Goal: Task Accomplishment & Management: Use online tool/utility

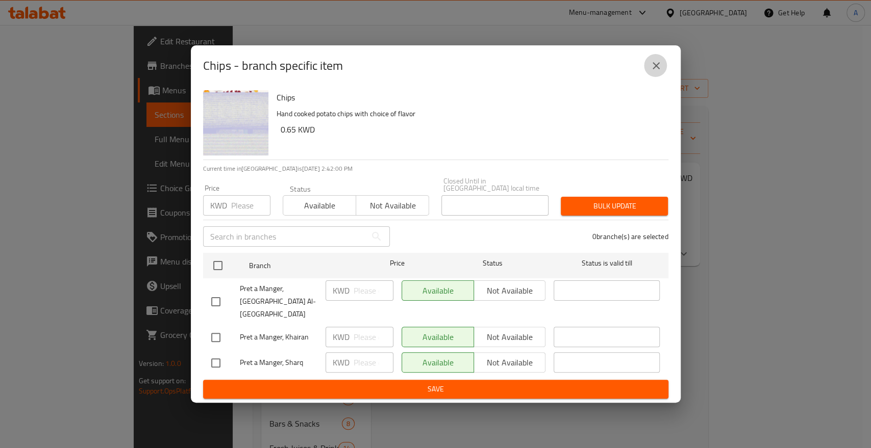
click at [654, 69] on icon "close" at bounding box center [656, 65] width 7 height 7
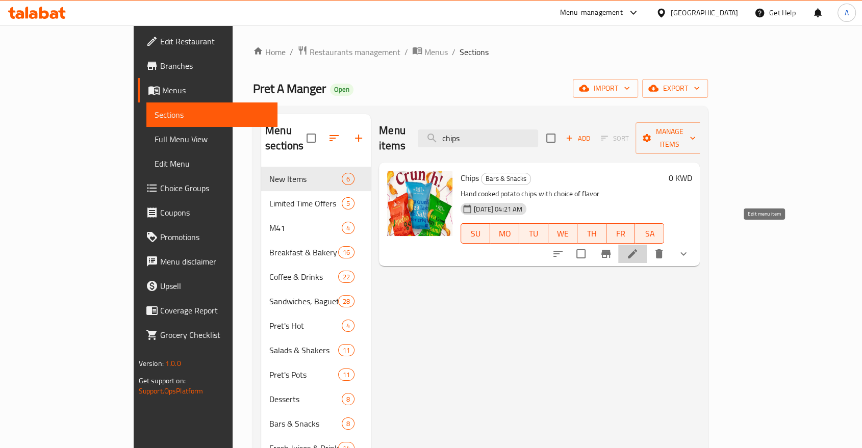
click at [639, 248] on icon at bounding box center [633, 254] width 12 height 12
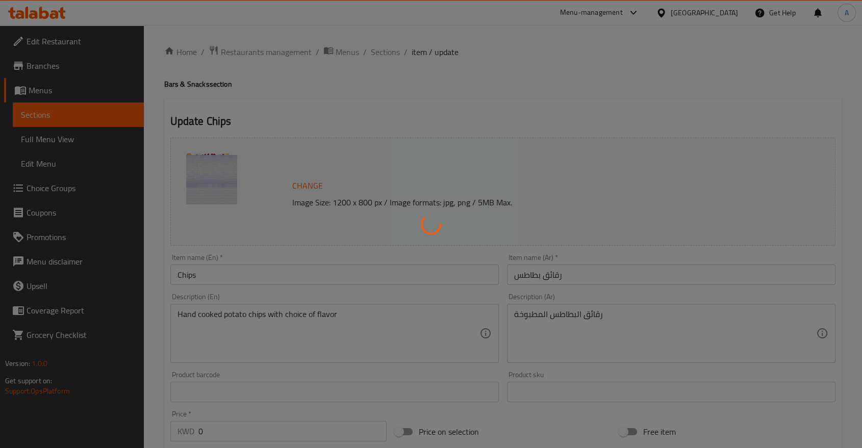
drag, startPoint x: 358, startPoint y: 78, endPoint x: 354, endPoint y: 73, distance: 6.5
click at [354, 73] on div at bounding box center [431, 224] width 862 height 448
type input "اضف رقائق البطاطس:"
type input "0"
type input "3"
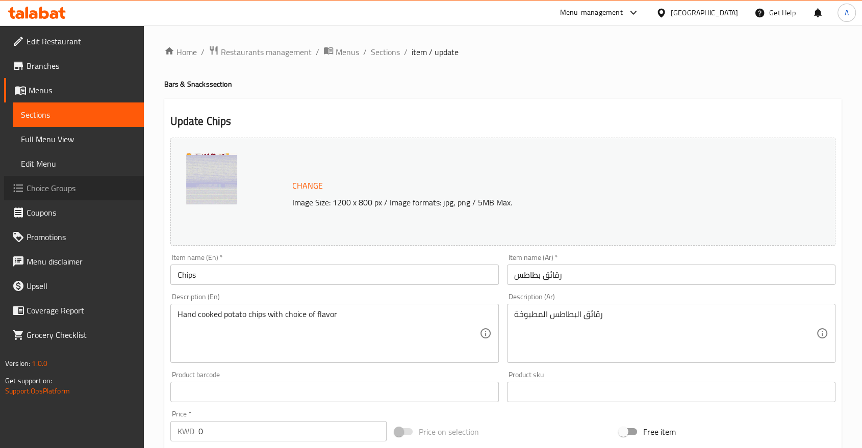
click at [67, 182] on span "Choice Groups" at bounding box center [81, 188] width 109 height 12
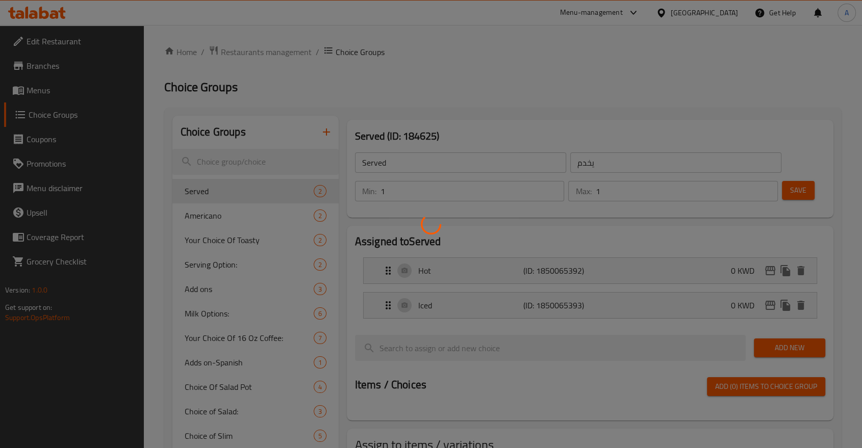
click at [236, 153] on div at bounding box center [431, 224] width 862 height 448
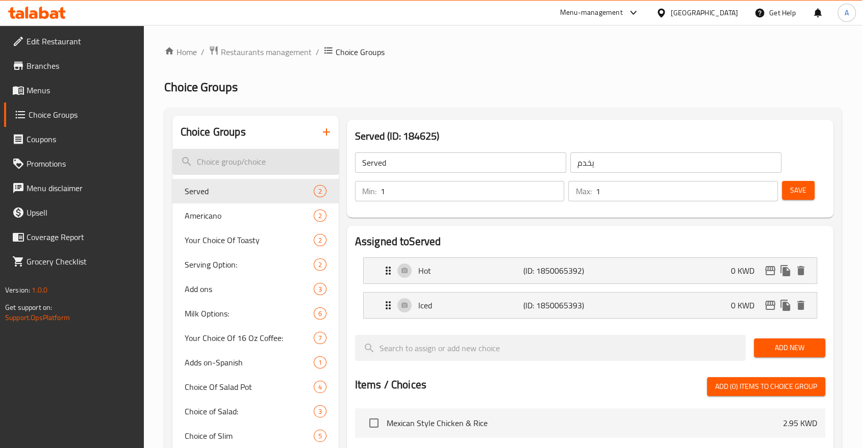
click at [236, 152] on input "search" at bounding box center [255, 162] width 166 height 26
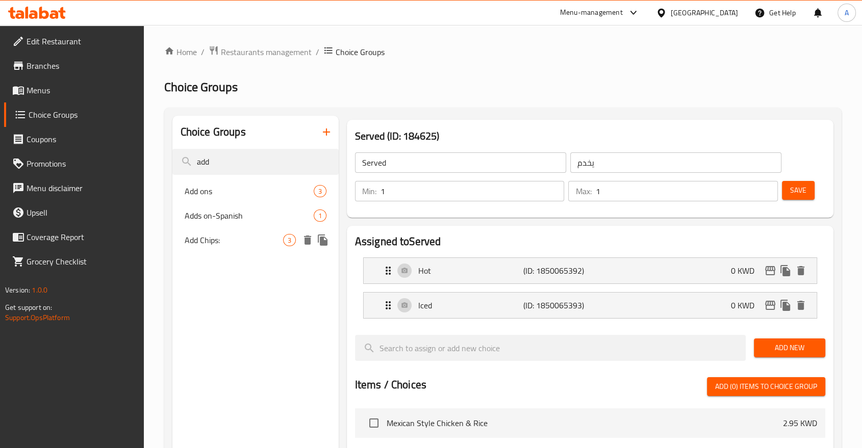
type input "add"
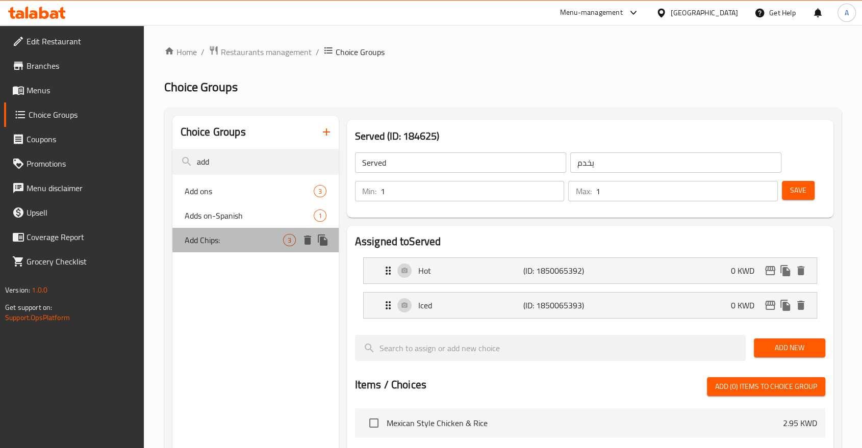
click at [249, 235] on div "Add Chips: 3" at bounding box center [255, 240] width 166 height 24
type input "Add Chips:"
type input "اضف رقائق البطاطس:"
type input "0"
type input "3"
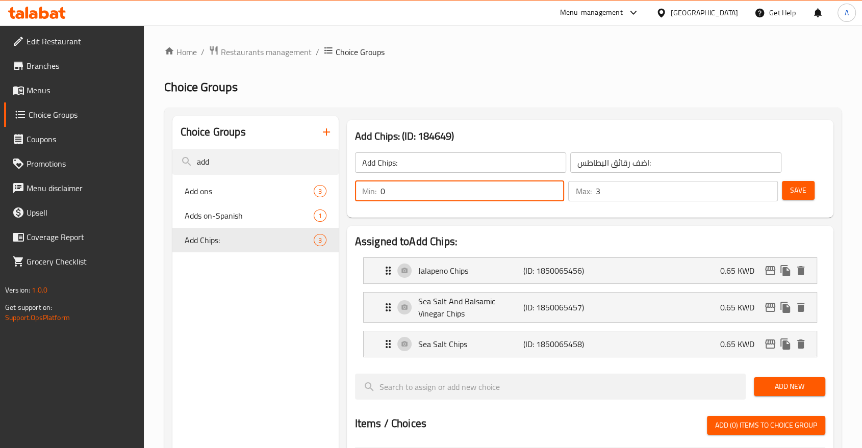
drag, startPoint x: 393, startPoint y: 186, endPoint x: 367, endPoint y: 186, distance: 26.0
click at [367, 186] on div "Min: 0 ​" at bounding box center [460, 191] width 210 height 20
type input "1"
click at [796, 191] on button "Save" at bounding box center [798, 190] width 33 height 19
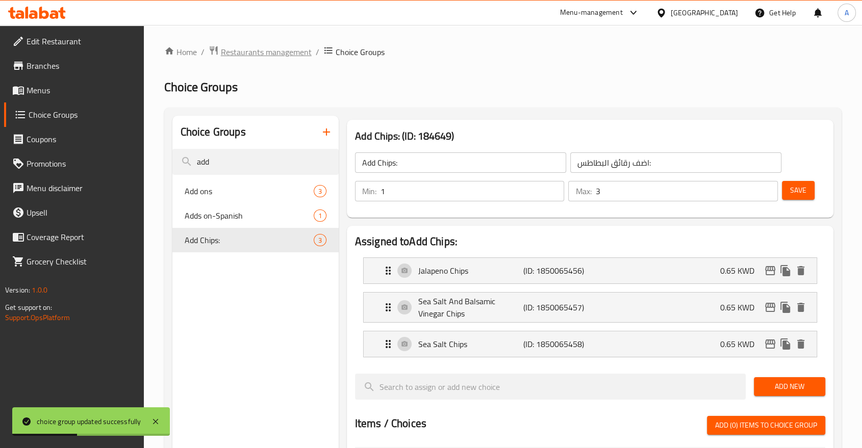
click at [245, 53] on span "Restaurants management" at bounding box center [266, 52] width 91 height 12
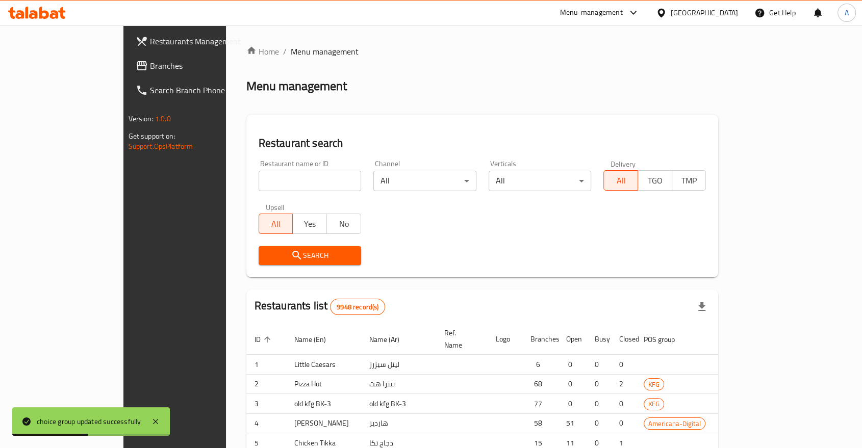
click at [208, 170] on div at bounding box center [431, 224] width 862 height 448
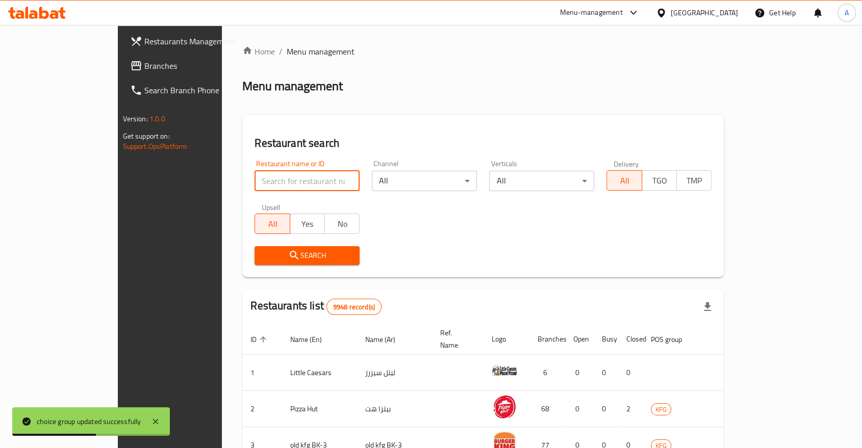
click at [255, 171] on input "search" at bounding box center [307, 181] width 105 height 20
type input "Pret A Manger"
click button "Search" at bounding box center [307, 255] width 105 height 19
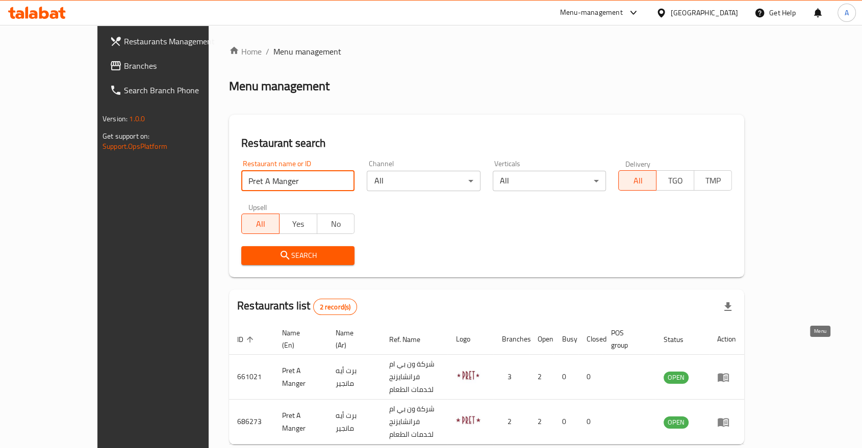
click at [730, 371] on icon "enhanced table" at bounding box center [723, 377] width 12 height 12
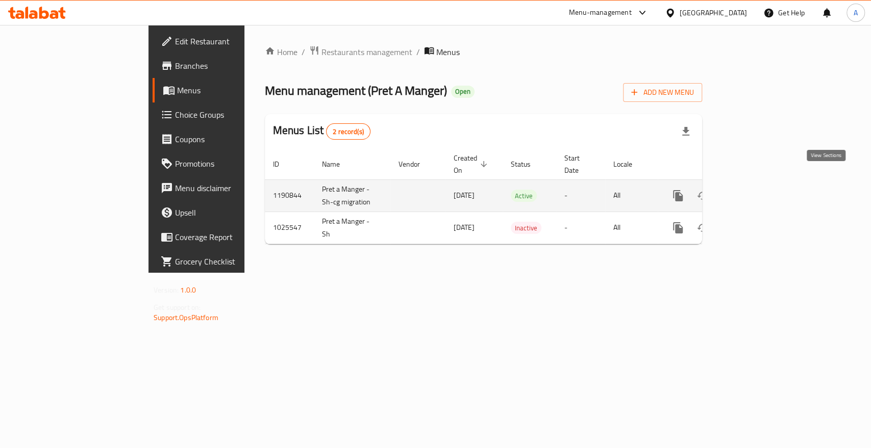
click at [758, 190] on icon "enhanced table" at bounding box center [751, 196] width 12 height 12
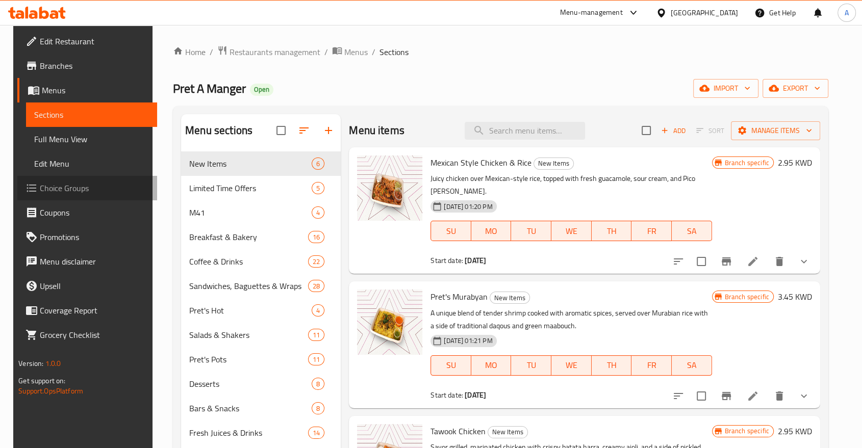
click at [54, 182] on span "Choice Groups" at bounding box center [94, 188] width 109 height 12
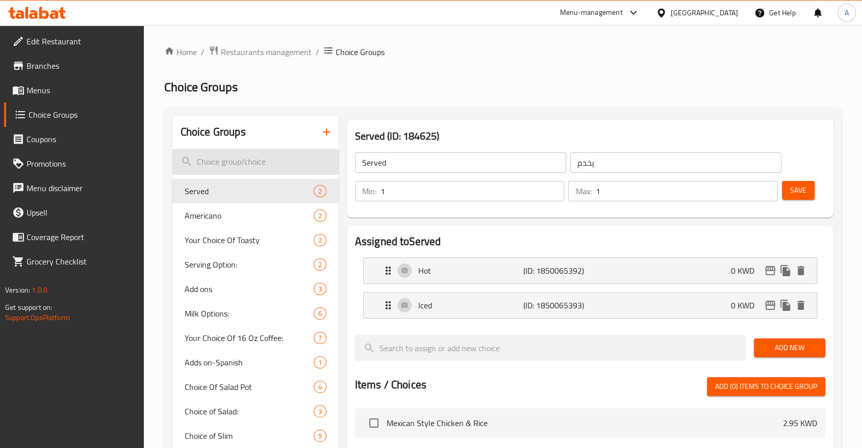
click at [268, 157] on input "search" at bounding box center [255, 162] width 166 height 26
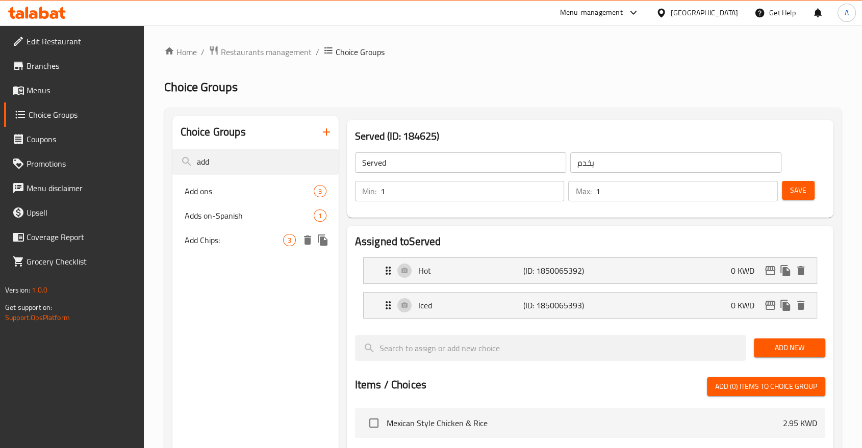
type input "add"
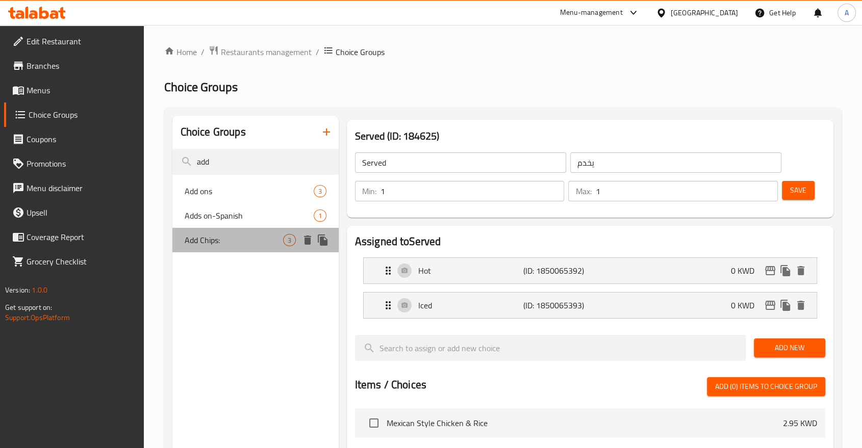
click at [232, 234] on span "Add Chips:" at bounding box center [234, 240] width 98 height 12
type input "Add Chips:"
type input "اضف رقائق البطاطس:"
type input "3"
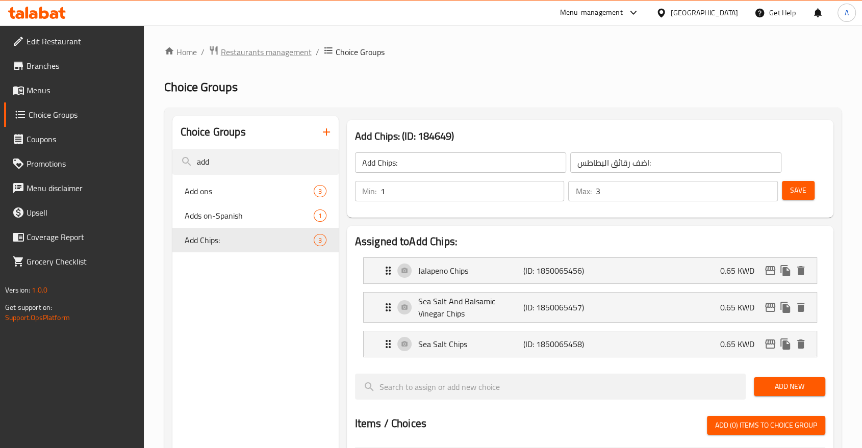
click at [243, 58] on span "Restaurants management" at bounding box center [266, 52] width 91 height 12
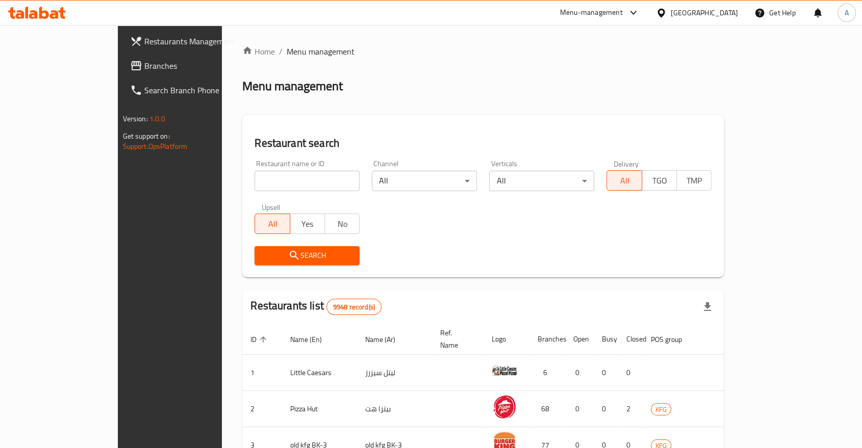
click at [256, 172] on input "search" at bounding box center [307, 181] width 105 height 20
type input "Pret A Manger"
click button "Search" at bounding box center [307, 255] width 105 height 19
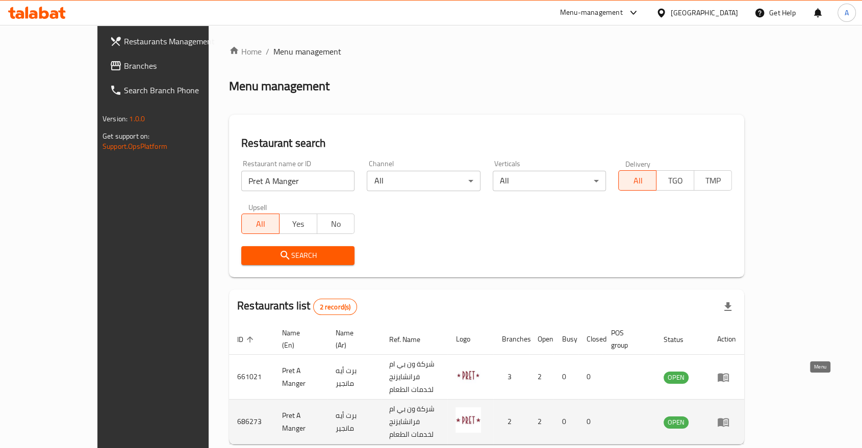
click at [730, 416] on icon "enhanced table" at bounding box center [723, 422] width 12 height 12
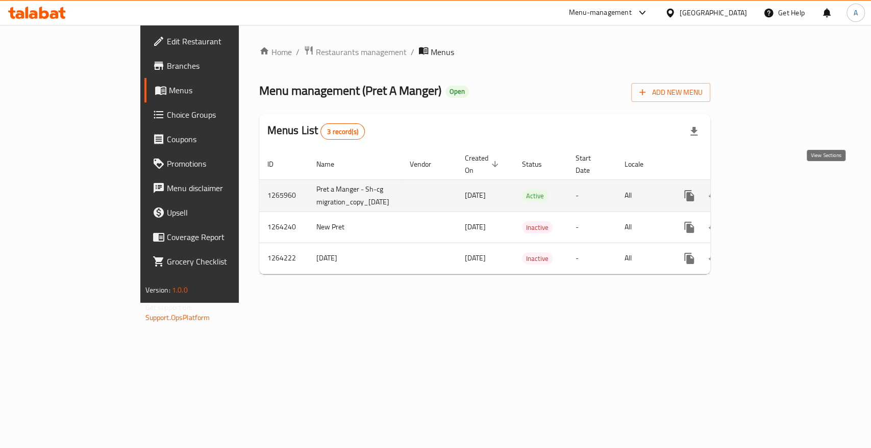
click at [775, 186] on link "enhanced table" at bounding box center [762, 196] width 24 height 24
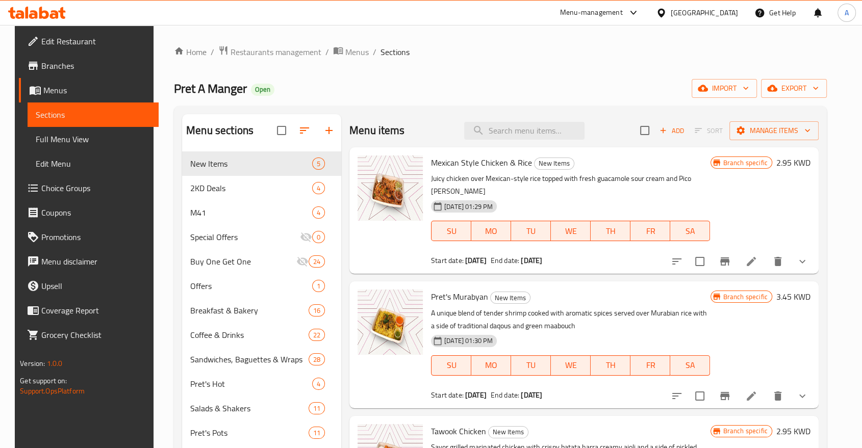
click at [46, 207] on span "Coupons" at bounding box center [95, 213] width 109 height 12
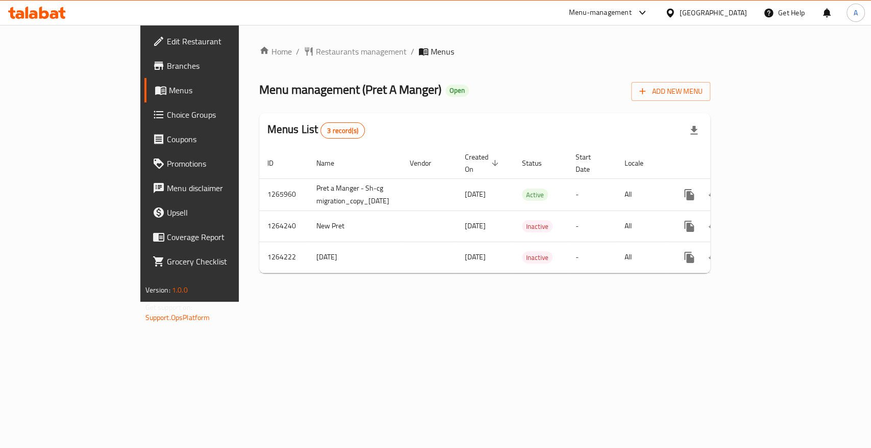
click at [318, 302] on div "Home / Restaurants management / Menus Menu management ( Pret A Manger ) Open Ad…" at bounding box center [485, 163] width 492 height 277
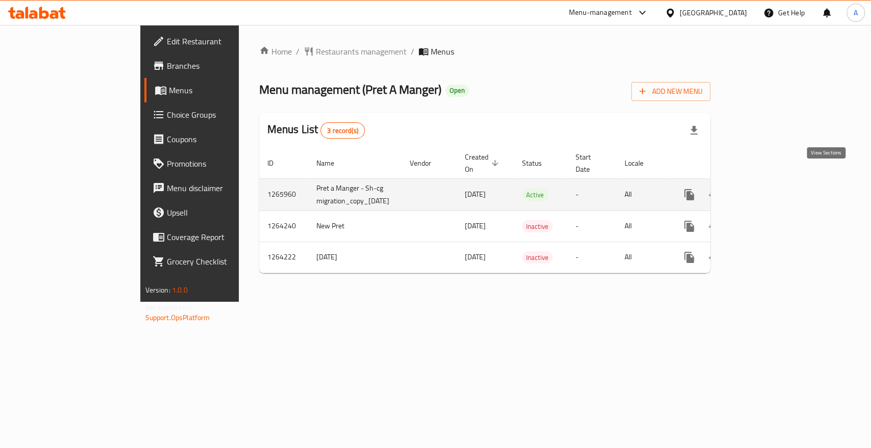
click at [775, 183] on link "enhanced table" at bounding box center [762, 195] width 24 height 24
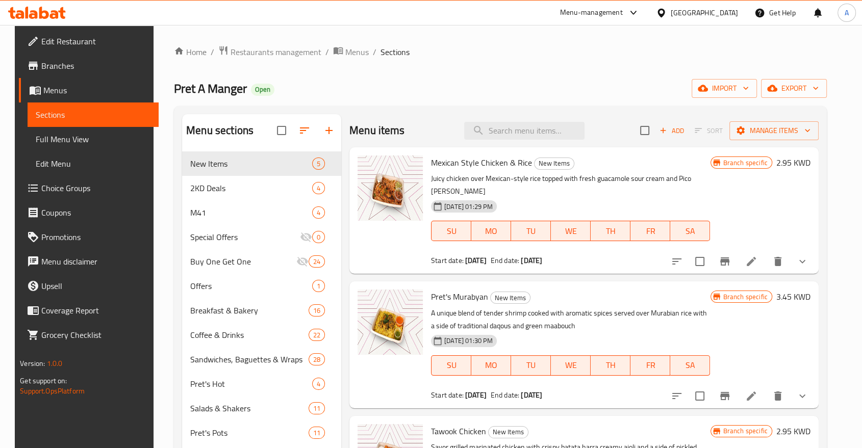
click at [41, 182] on span "Choice Groups" at bounding box center [95, 188] width 109 height 12
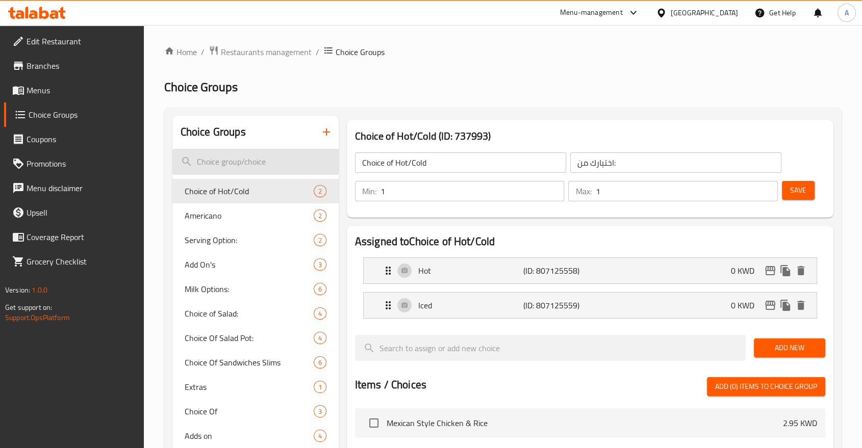
click at [230, 157] on input "search" at bounding box center [255, 162] width 166 height 26
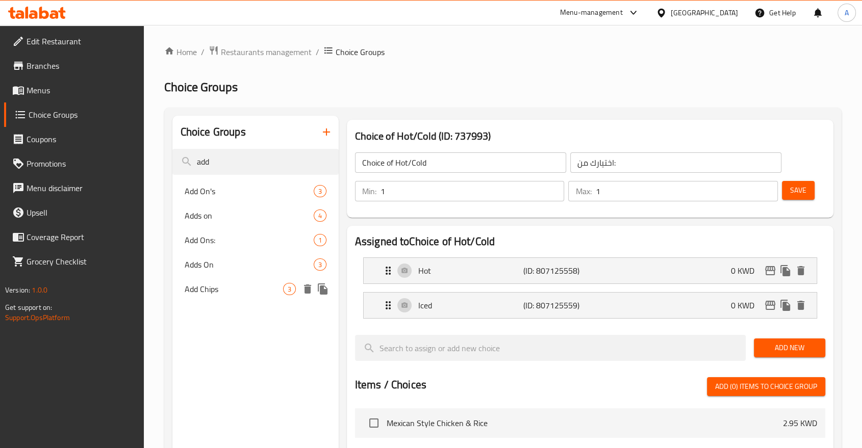
type input "add"
click at [222, 283] on span "Add Chips" at bounding box center [234, 289] width 98 height 12
type input "Add Chips"
type input "اضف رقائق البطاطس"
type input "0"
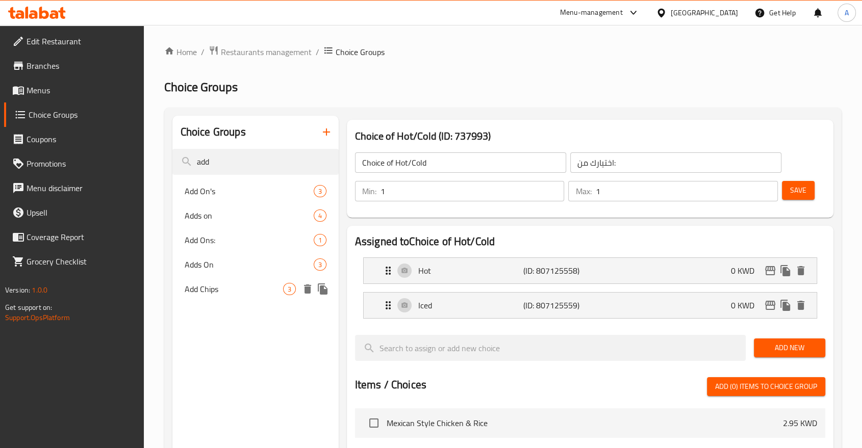
type input "3"
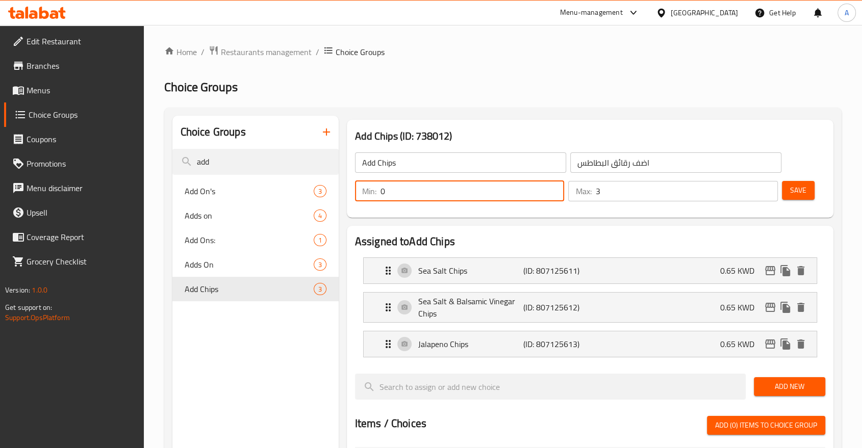
drag, startPoint x: 416, startPoint y: 187, endPoint x: 377, endPoint y: 186, distance: 39.8
click at [377, 186] on div "Min: 0 ​" at bounding box center [460, 191] width 210 height 20
type input "1"
click at [798, 184] on span "Save" at bounding box center [798, 190] width 16 height 13
click at [244, 350] on div "Choice Groups add Add On's 3 Adds on 4 Add Ons: 1 Adds On 3 Add Chips 3" at bounding box center [255, 456] width 166 height 680
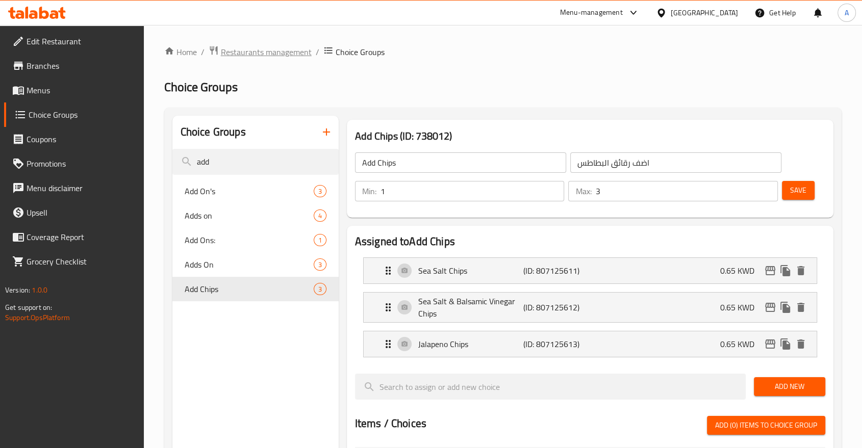
click at [265, 54] on span "Restaurants management" at bounding box center [266, 52] width 91 height 12
